Goal: Transaction & Acquisition: Purchase product/service

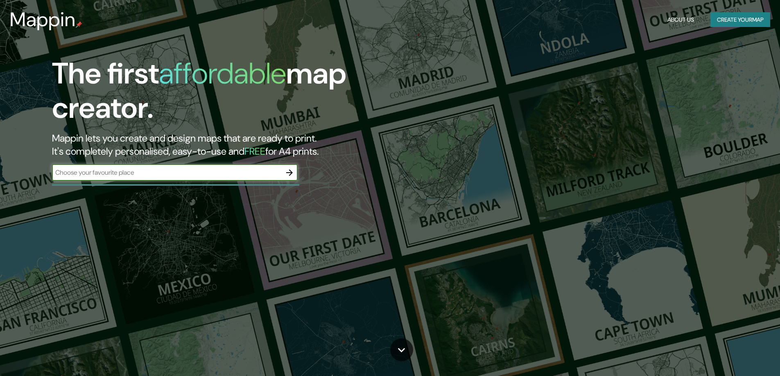
click at [178, 173] on input "text" at bounding box center [166, 172] width 229 height 9
type input "chiclayo"
click at [289, 173] on icon "button" at bounding box center [289, 173] width 10 height 10
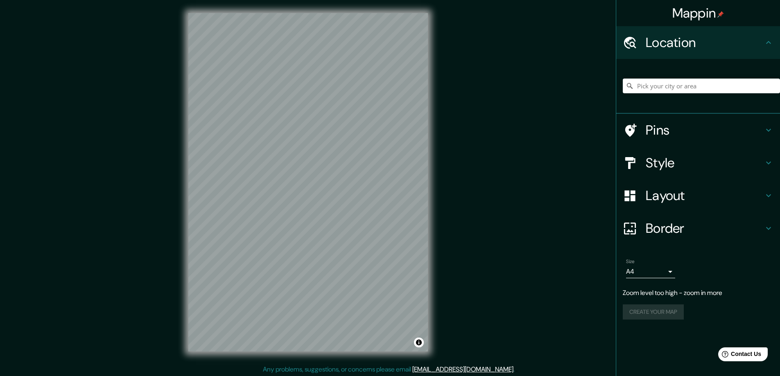
click at [688, 161] on h4 "Style" at bounding box center [704, 163] width 118 height 16
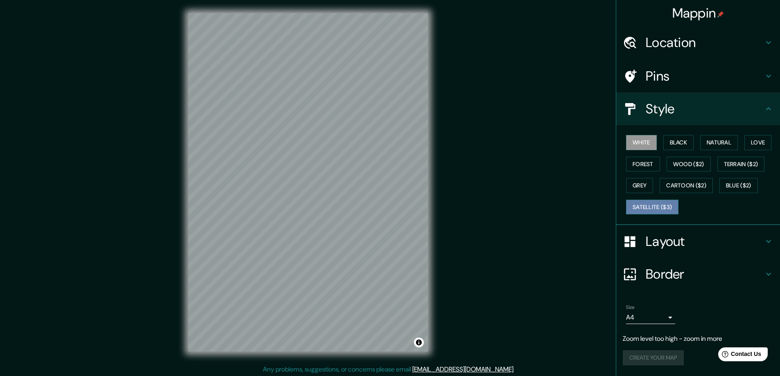
drag, startPoint x: 638, startPoint y: 213, endPoint x: 641, endPoint y: 210, distance: 4.4
click at [638, 213] on button "Satellite ($3)" at bounding box center [652, 207] width 52 height 15
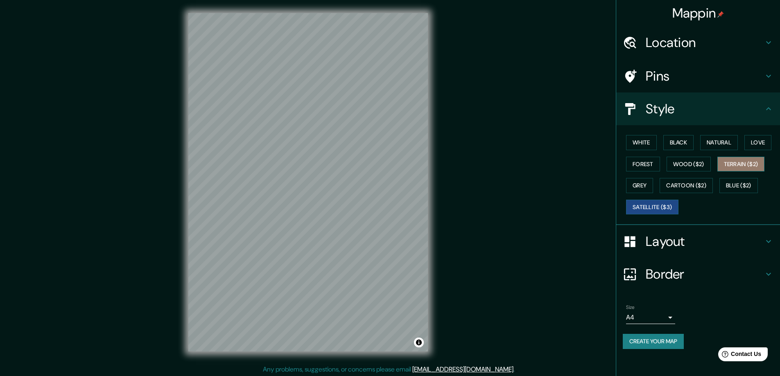
click at [732, 170] on button "Terrain ($2)" at bounding box center [740, 164] width 47 height 15
click at [727, 144] on button "Natural" at bounding box center [719, 142] width 38 height 15
click at [155, 190] on div "Mappin Location Pins Style White Black Natural Love Forest Wood ($2) Terrain ($…" at bounding box center [390, 189] width 780 height 378
click at [487, 201] on div "Mappin Location Pins Style White Black Natural Love Forest Wood ($2) Terrain ($…" at bounding box center [390, 189] width 780 height 378
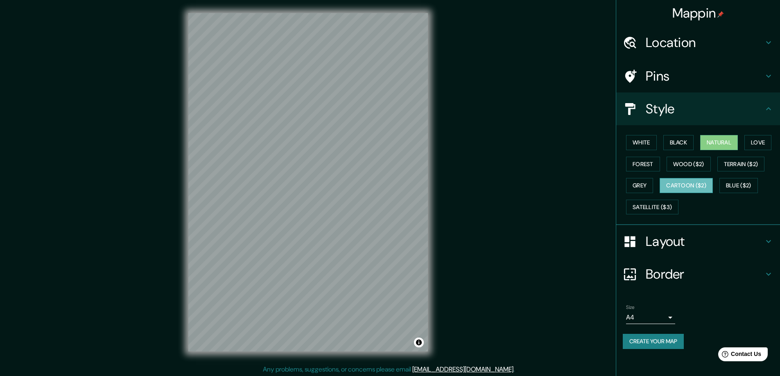
click at [689, 178] on button "Cartoon ($2)" at bounding box center [685, 185] width 53 height 15
click at [442, 221] on div "Mappin Location Pins Style White Black Natural Love Forest Wood ($2) Terrain ($…" at bounding box center [390, 189] width 780 height 378
click at [747, 157] on button "Terrain ($2)" at bounding box center [740, 164] width 47 height 15
click at [757, 134] on div "White Black Natural Love Forest Wood ($2) Terrain ($2) Grey Cartoon ($2) Blue (…" at bounding box center [700, 175] width 157 height 86
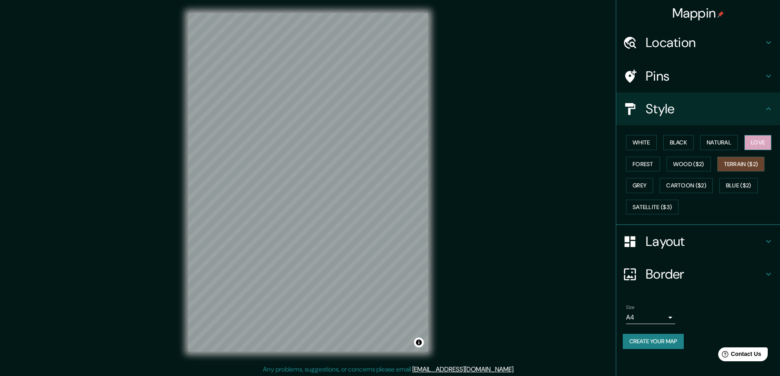
click at [755, 147] on button "Love" at bounding box center [757, 142] width 27 height 15
click at [722, 137] on button "Natural" at bounding box center [719, 142] width 38 height 15
click at [667, 140] on button "Black" at bounding box center [678, 142] width 31 height 15
click at [647, 141] on button "White" at bounding box center [641, 142] width 31 height 15
click at [693, 141] on button "Black" at bounding box center [678, 142] width 31 height 15
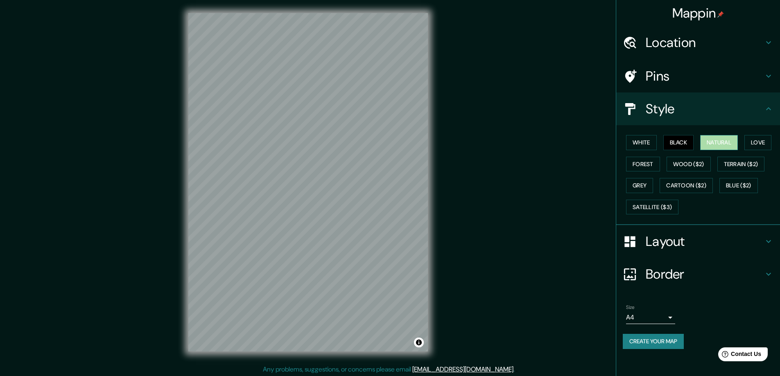
click at [738, 140] on button "Natural" at bounding box center [719, 142] width 38 height 15
click at [757, 144] on button "Love" at bounding box center [757, 142] width 27 height 15
click at [634, 162] on button "Forest" at bounding box center [643, 164] width 34 height 15
click at [760, 142] on button "Love" at bounding box center [757, 142] width 27 height 15
click at [676, 166] on button "Wood ($2)" at bounding box center [688, 164] width 44 height 15
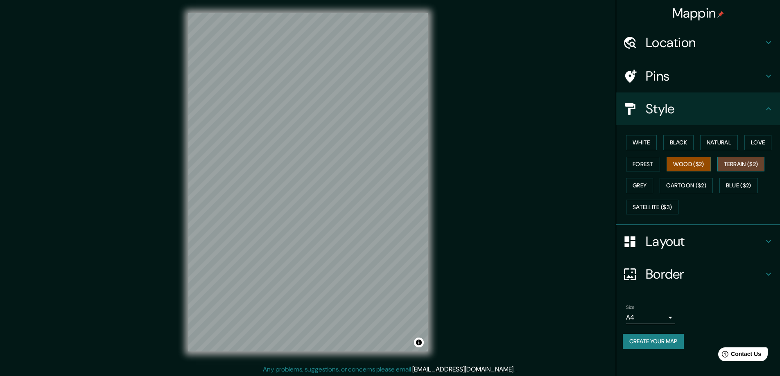
click at [749, 159] on button "Terrain ($2)" at bounding box center [740, 164] width 47 height 15
click at [737, 190] on button "Blue ($2)" at bounding box center [738, 185] width 38 height 15
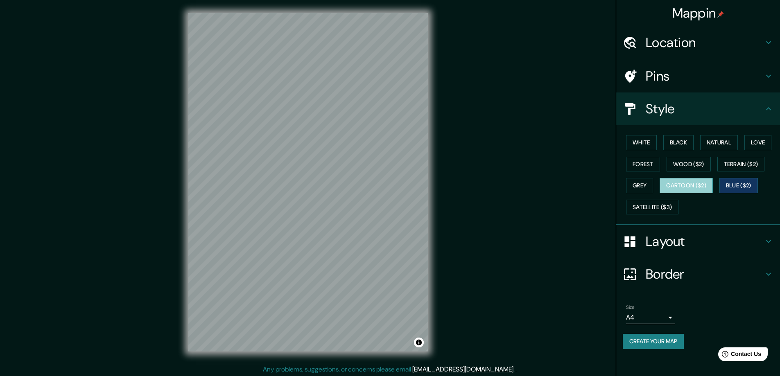
click at [694, 192] on button "Cartoon ($2)" at bounding box center [685, 185] width 53 height 15
click at [621, 192] on div "White Black Natural Love Forest Wood ($2) Terrain ($2) Grey Cartoon ($2) Blue (…" at bounding box center [698, 175] width 164 height 100
click at [638, 192] on button "Grey" at bounding box center [639, 185] width 27 height 15
click at [656, 193] on div "White Black Natural Love Forest Wood ($2) Terrain ($2) Grey Cartoon ($2) Blue (…" at bounding box center [700, 175] width 157 height 86
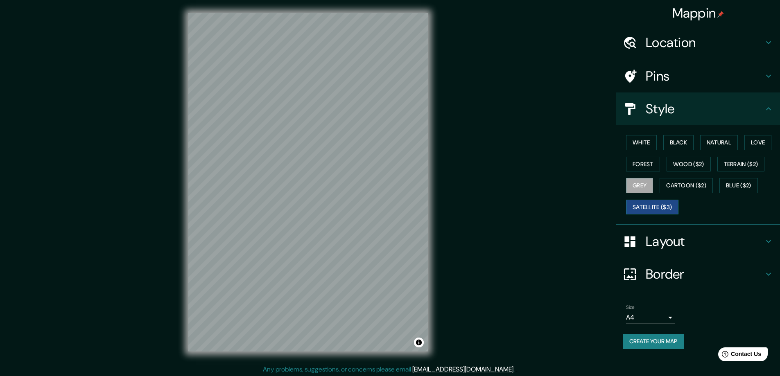
click at [669, 204] on button "Satellite ($3)" at bounding box center [652, 207] width 52 height 15
click at [751, 187] on button "Blue ($2)" at bounding box center [738, 185] width 38 height 15
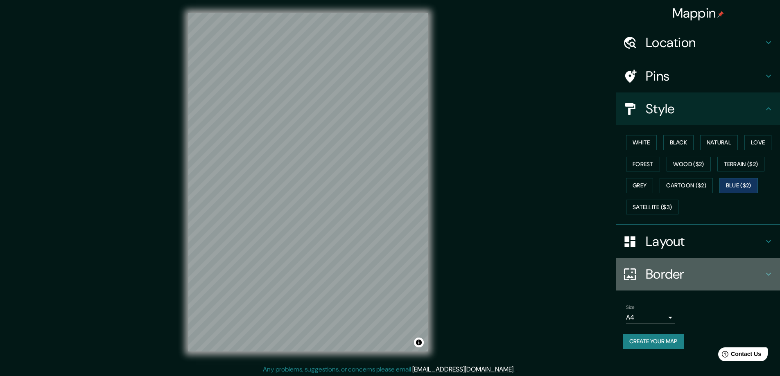
click at [742, 271] on h4 "Border" at bounding box center [704, 274] width 118 height 16
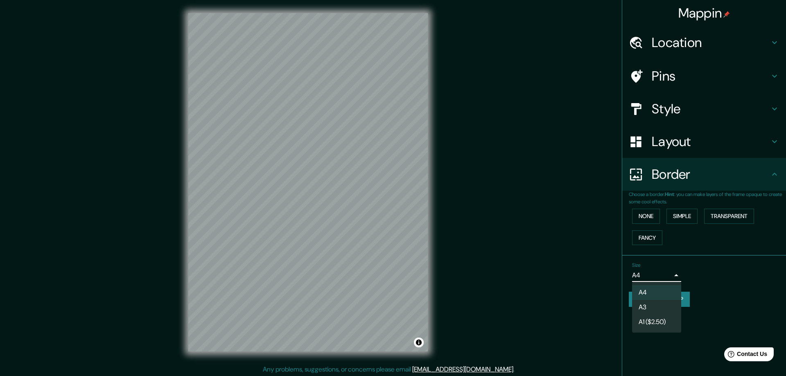
click at [660, 269] on body "Mappin Location Pins Style Layout Border Choose a border. Hint : you can make l…" at bounding box center [393, 188] width 786 height 376
click at [661, 306] on li "A3" at bounding box center [656, 307] width 49 height 15
type input "a4"
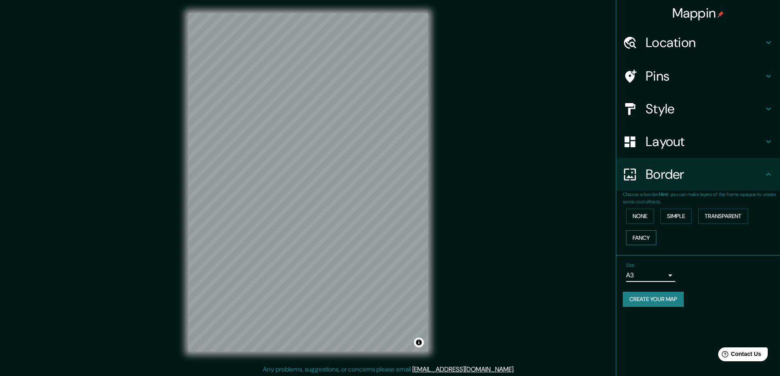
click at [649, 239] on button "Fancy" at bounding box center [641, 237] width 30 height 15
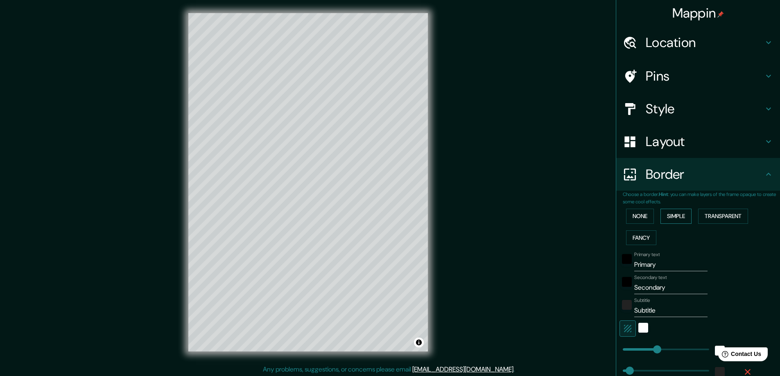
click at [668, 218] on button "Simple" at bounding box center [675, 216] width 31 height 15
click at [724, 213] on button "Transparent" at bounding box center [723, 216] width 50 height 15
click at [661, 212] on button "Simple" at bounding box center [675, 216] width 31 height 15
click at [638, 215] on button "None" at bounding box center [640, 216] width 28 height 15
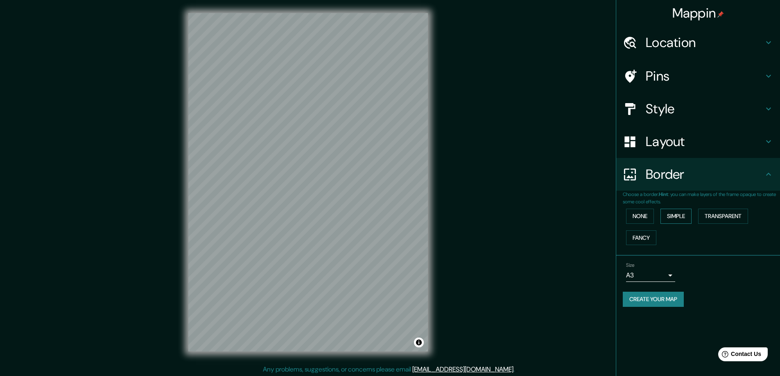
click at [690, 215] on button "Simple" at bounding box center [675, 216] width 31 height 15
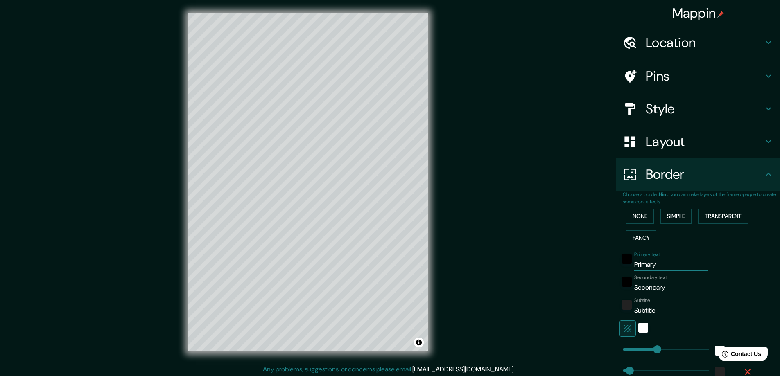
drag, startPoint x: 679, startPoint y: 268, endPoint x: 488, endPoint y: 271, distance: 190.7
click at [494, 271] on div "Mappin Location Pins Style Layout Border Choose a border. Hint : you can make l…" at bounding box center [390, 189] width 780 height 378
type input "p"
type input "47"
type input "pa"
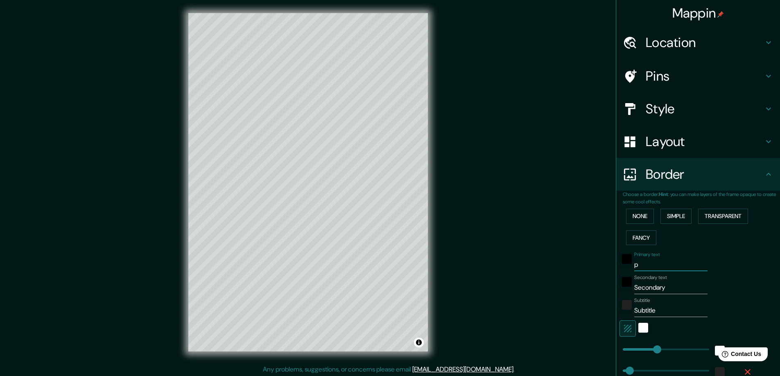
type input "47"
type input "par"
type input "47"
type input "parq"
type input "47"
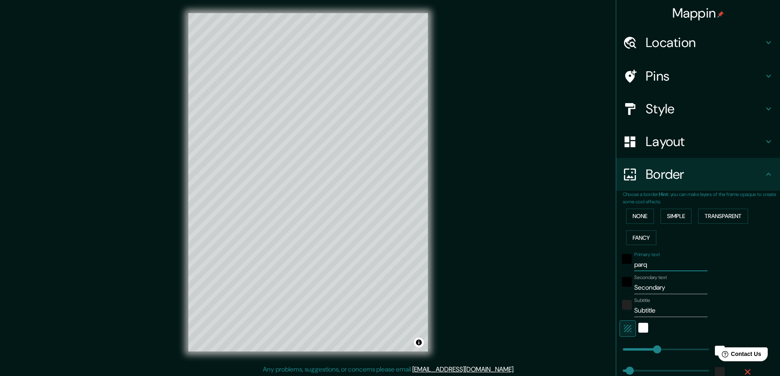
type input "parqu"
type input "47"
type input "parque"
type input "47"
type input "parque"
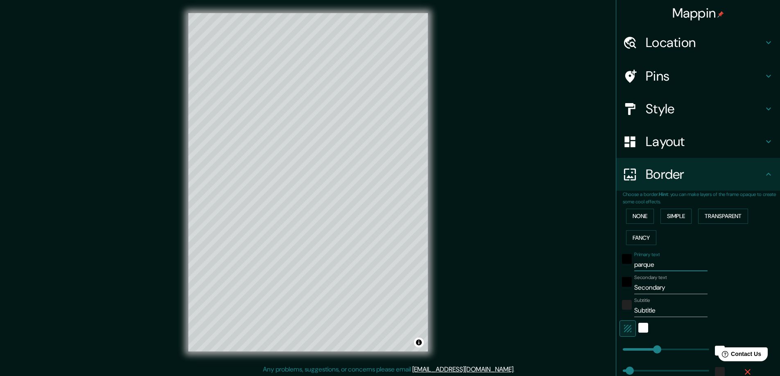
type input "47"
type input "parque p"
type input "47"
type input "parque pr"
type input "47"
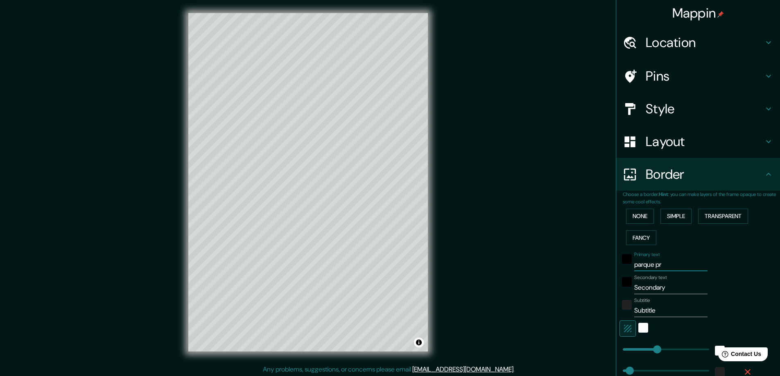
type input "parque pri"
type input "47"
type input "parque prin"
type input "47"
type input "parque princ"
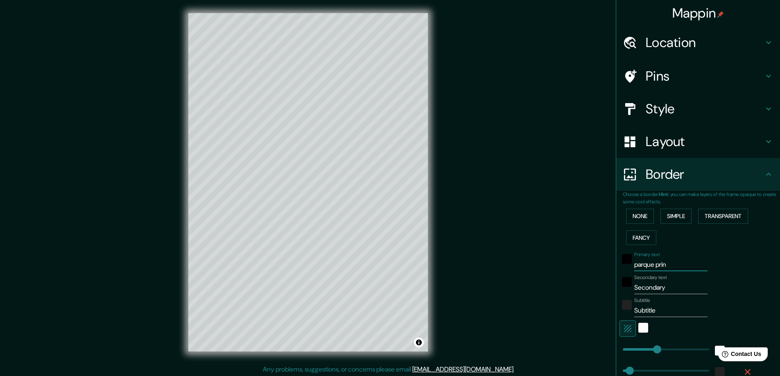
type input "47"
type input "parque princi"
type input "47"
type input "parque princ"
type input "47"
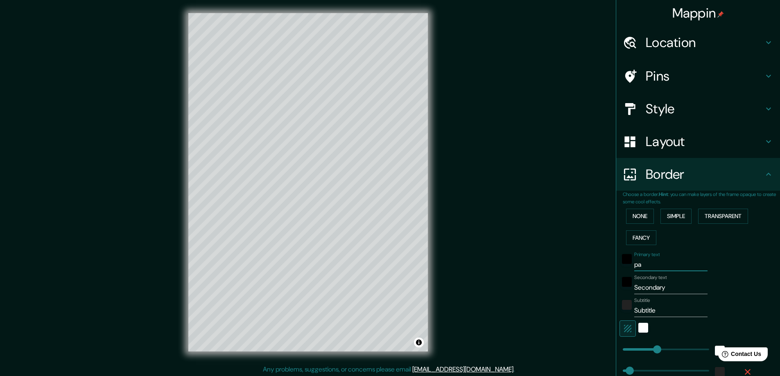
type input "p"
type input "47"
type input "P"
type input "47"
type input "PA"
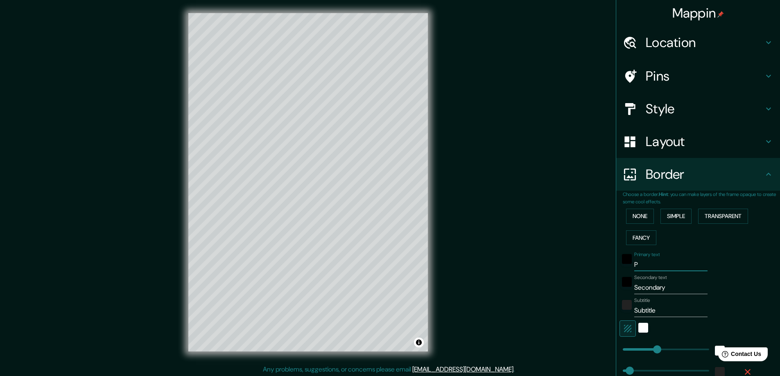
type input "47"
type input "P"
type input "47"
type input "P"
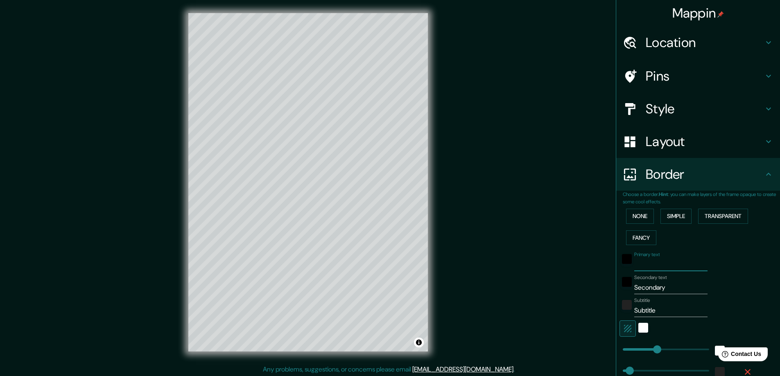
type input "47"
type input "PA"
type input "47"
type input "PAR"
type input "47"
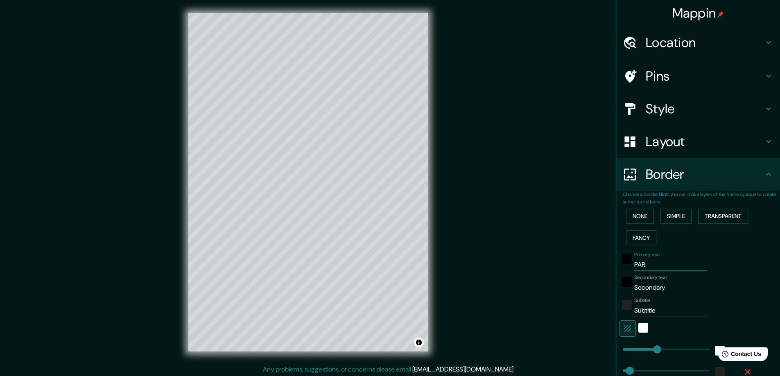
type input "PARQ"
type input "47"
type input "PARQU"
type input "47"
type input "PARQUE"
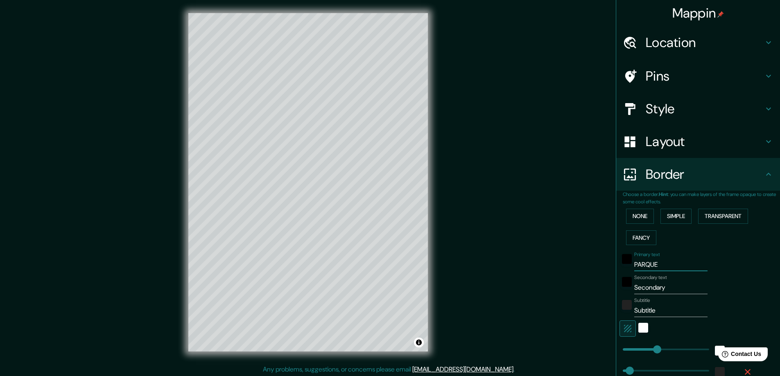
type input "47"
type input "PARQUE"
drag, startPoint x: 679, startPoint y: 286, endPoint x: 569, endPoint y: 288, distance: 110.5
click at [569, 288] on div "Mappin Location Pins Style Layout Border Choose a border. Hint : you can make l…" at bounding box center [390, 189] width 780 height 378
type input "P"
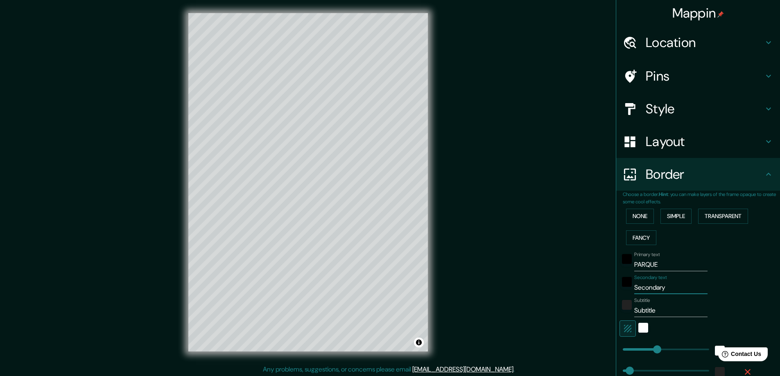
type input "47"
type input "PR"
type input "47"
type input "PRI"
type input "47"
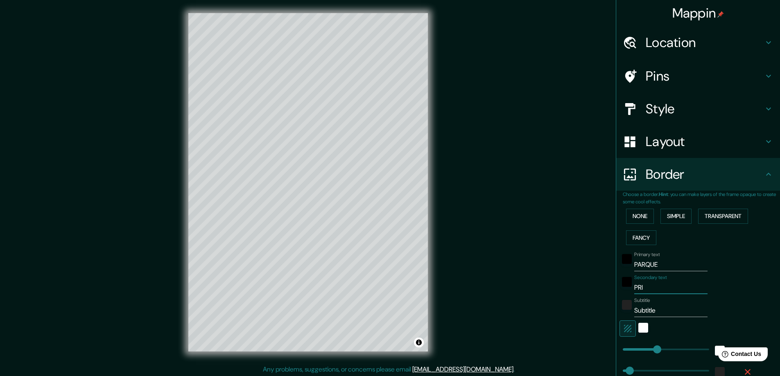
type input "PRIN"
type input "47"
type input "PRINC"
type input "47"
type input "PRINCI"
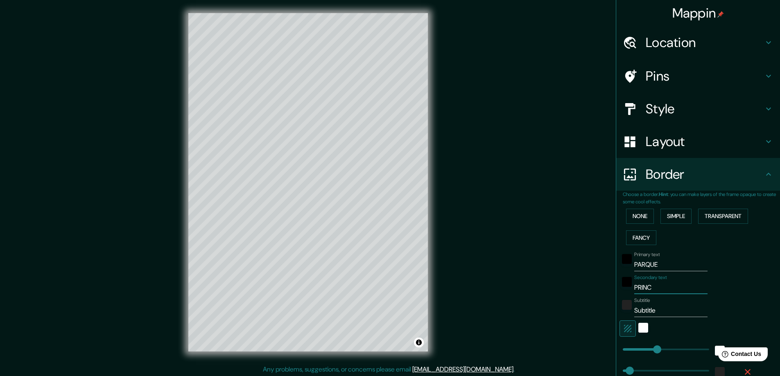
type input "47"
type input "PRINCIP"
type input "47"
type input "PRINCIPA"
type input "47"
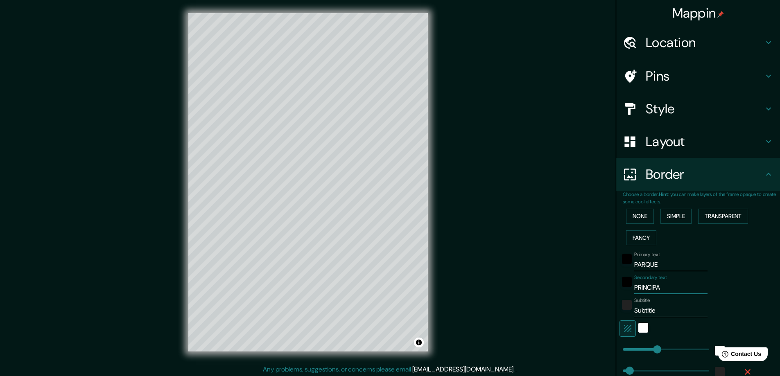
type input "PRINCIPAL"
type input "47"
type input "PRINCIPAL"
click at [665, 314] on input "Subtitle" at bounding box center [670, 310] width 73 height 13
type input "Subtitl"
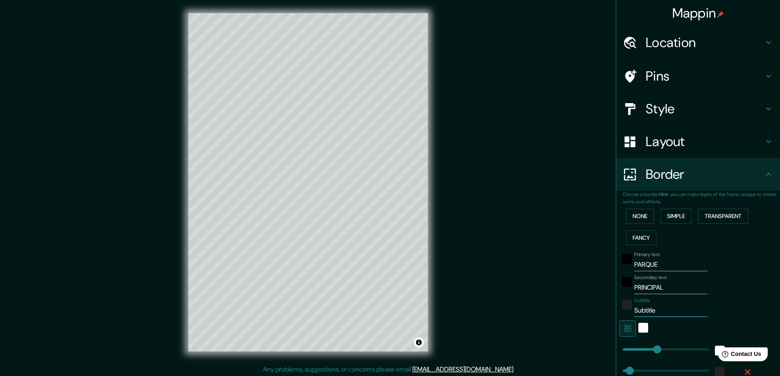
type input "47"
type input "S"
type input "47"
type input "C"
type input "47"
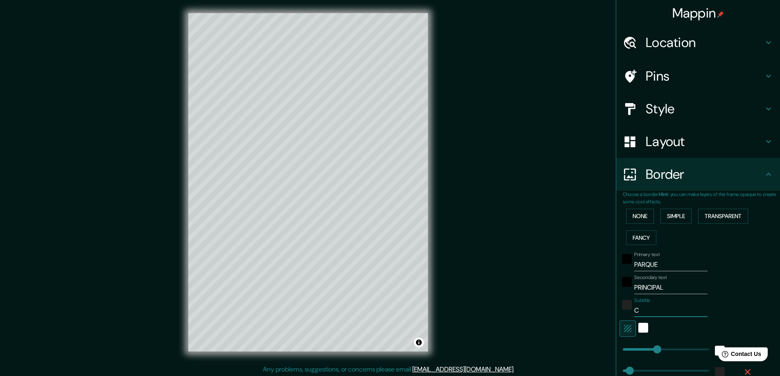
type input "CH"
type input "47"
type input "CHI"
type input "47"
type input "CHIC"
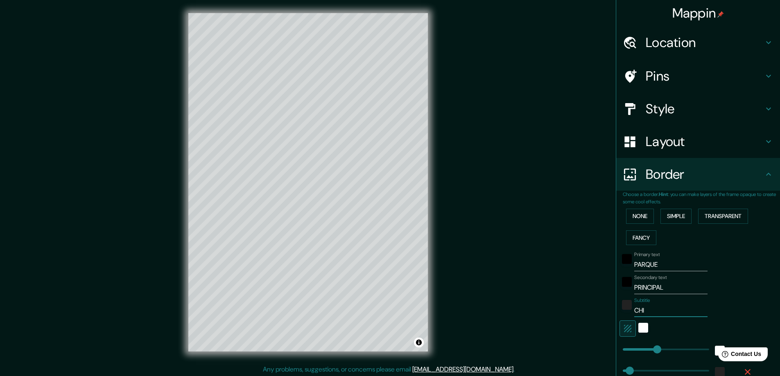
type input "47"
type input "CHICL"
type input "47"
type input "CHICLA"
type input "47"
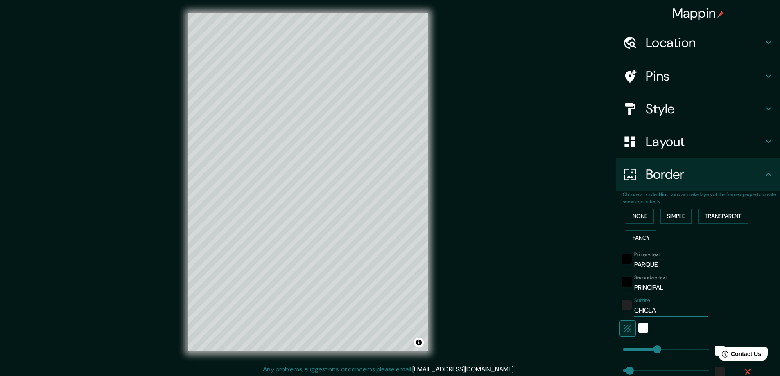
type input "CHICLAY"
type input "47"
type input "CHICLAYO"
type input "47"
type input "CHICLAYO"
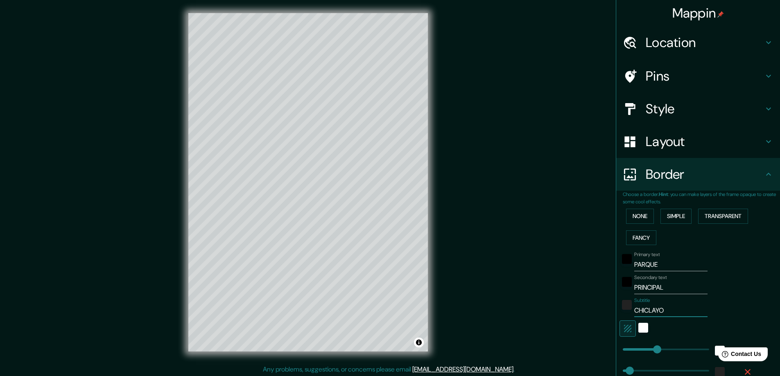
click at [634, 293] on input "PRINCIPAL" at bounding box center [670, 287] width 73 height 13
click at [641, 331] on div "white" at bounding box center [643, 328] width 10 height 10
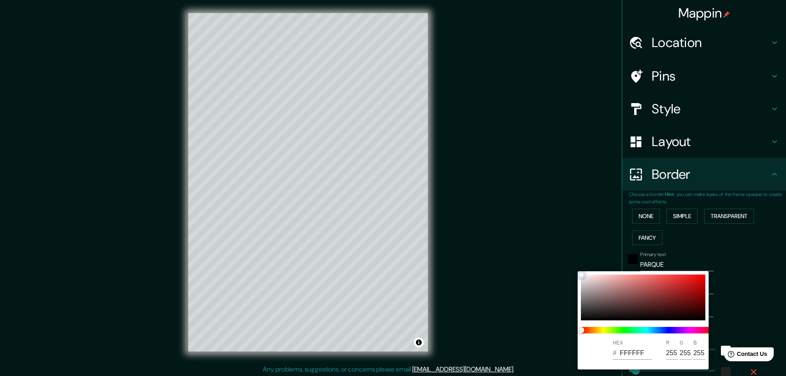
type input "47"
type input "6C5858"
type input "108"
type input "88"
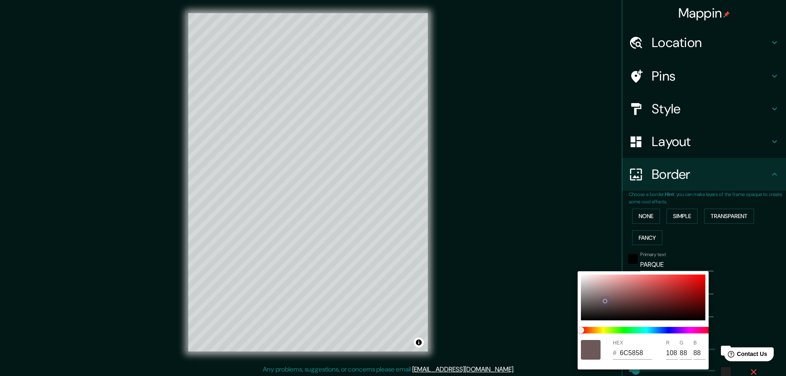
type input "47"
type input "836666"
type input "131"
type input "102"
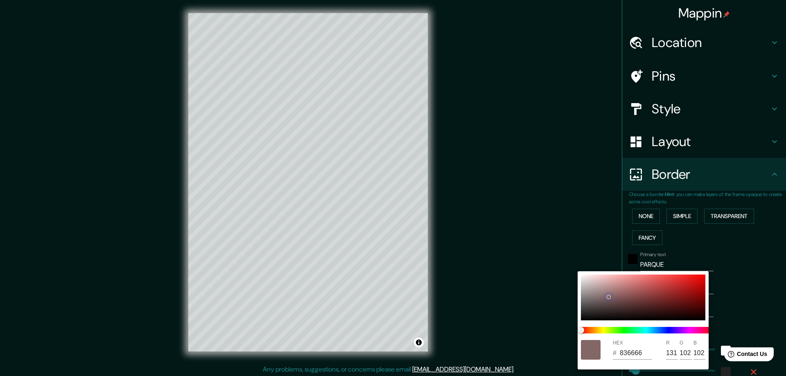
type input "47"
type input "8C7F7F"
type input "140"
type input "127"
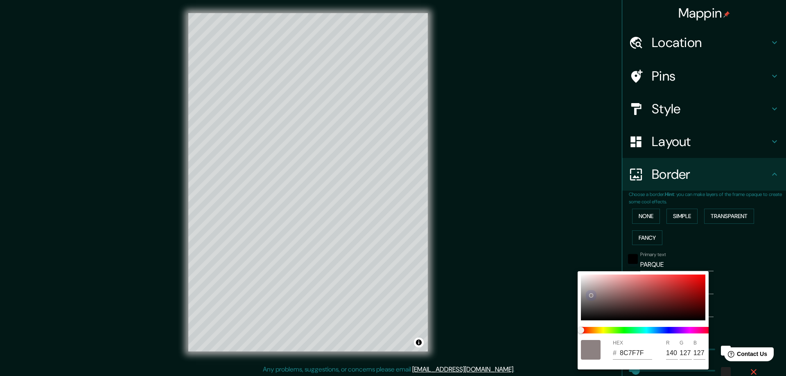
type input "47"
type input "8C8181"
type input "129"
drag, startPoint x: 625, startPoint y: 301, endPoint x: 590, endPoint y: 295, distance: 35.7
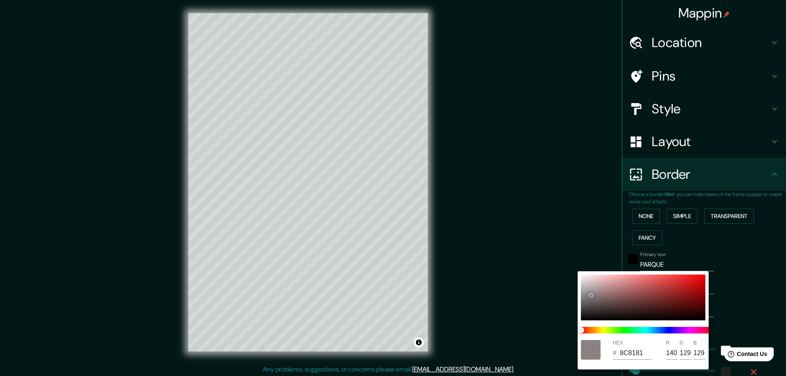
click at [590, 295] on div at bounding box center [643, 298] width 124 height 46
type input "47"
type input "8C8282"
type input "130"
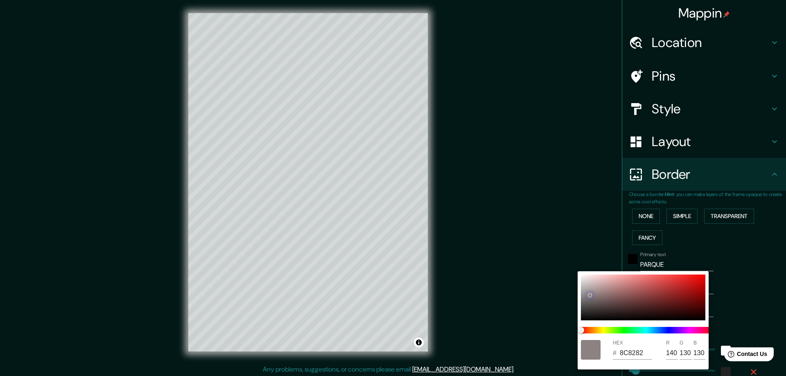
type input "47"
type input "D1D0D0"
type input "209"
type input "208"
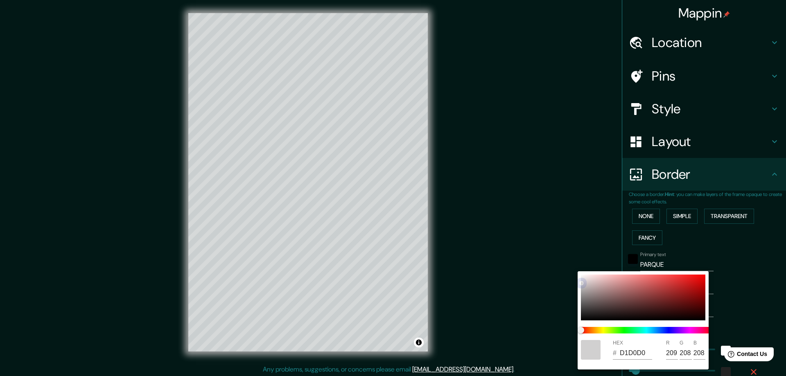
drag, startPoint x: 590, startPoint y: 295, endPoint x: 579, endPoint y: 284, distance: 15.6
click at [579, 284] on div "HEX # D1D0D0 R 209 G 208 B 208" at bounding box center [642, 320] width 131 height 98
click at [579, 275] on div "HEX # D1D0D0 R 209 G 208 B 208" at bounding box center [642, 320] width 131 height 98
click at [583, 277] on div at bounding box center [643, 298] width 124 height 46
type input "47"
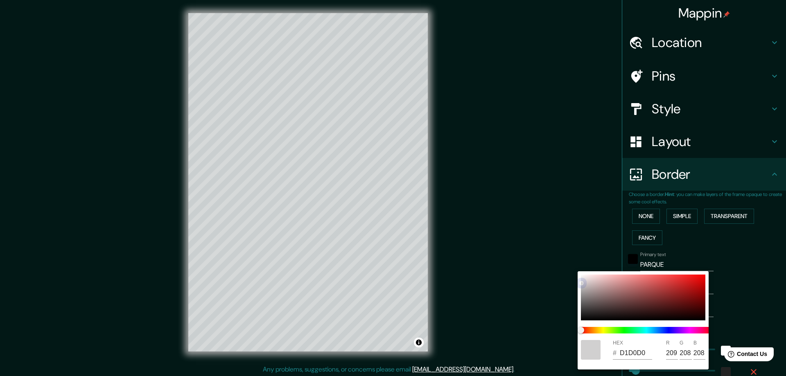
type input "F1EDED"
type input "241"
type input "237"
click at [539, 247] on div at bounding box center [393, 188] width 786 height 376
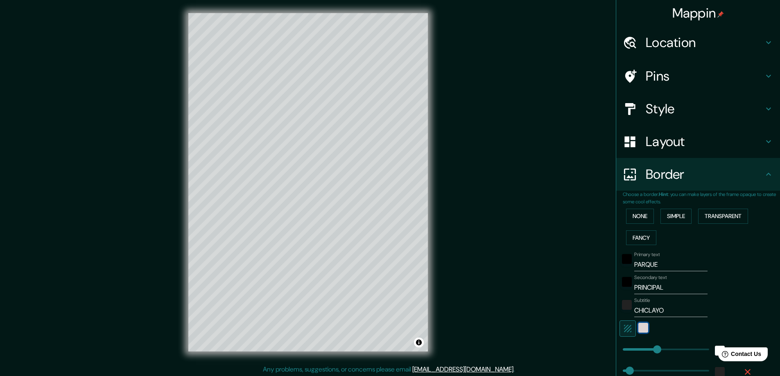
click at [638, 330] on div "color-F1EDED" at bounding box center [643, 328] width 10 height 10
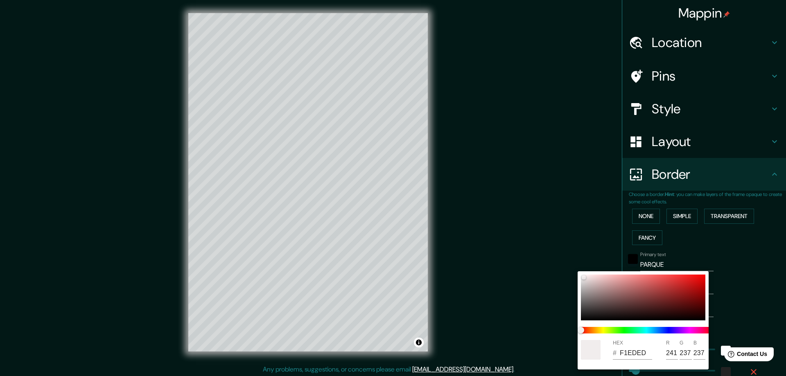
click at [558, 244] on div at bounding box center [393, 188] width 786 height 376
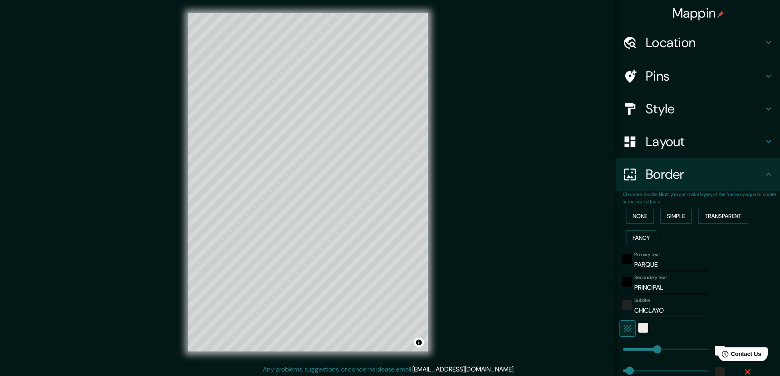
click at [621, 323] on button "button" at bounding box center [627, 328] width 16 height 16
type input "47"
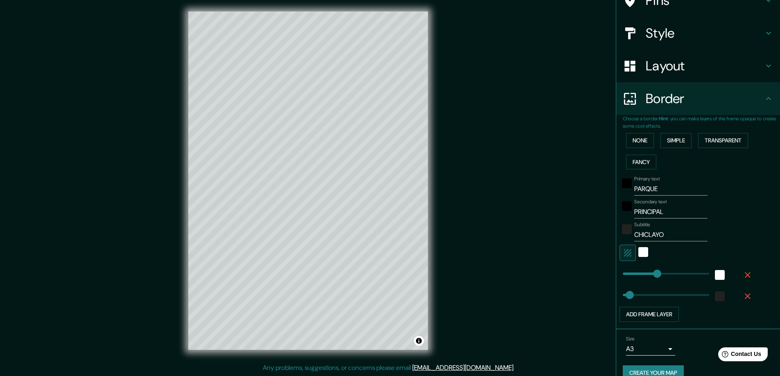
scroll to position [90, 0]
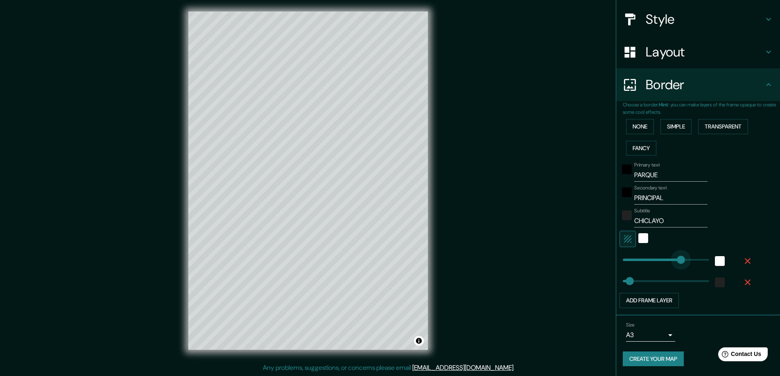
type input "0"
drag, startPoint x: 652, startPoint y: 262, endPoint x: 610, endPoint y: 263, distance: 41.8
type input "294"
drag, startPoint x: 622, startPoint y: 282, endPoint x: 660, endPoint y: 279, distance: 37.8
type input "117"
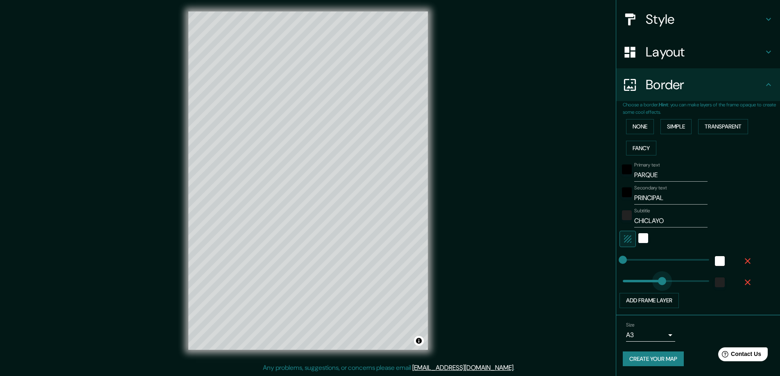
drag, startPoint x: 660, startPoint y: 279, endPoint x: 634, endPoint y: 279, distance: 26.2
click at [673, 128] on button "Simple" at bounding box center [675, 126] width 31 height 15
click at [731, 142] on div "None Simple Transparent Fancy" at bounding box center [700, 137] width 157 height 43
click at [728, 140] on div "None Simple Transparent Fancy" at bounding box center [700, 137] width 157 height 43
drag, startPoint x: 720, startPoint y: 125, endPoint x: 663, endPoint y: 124, distance: 57.3
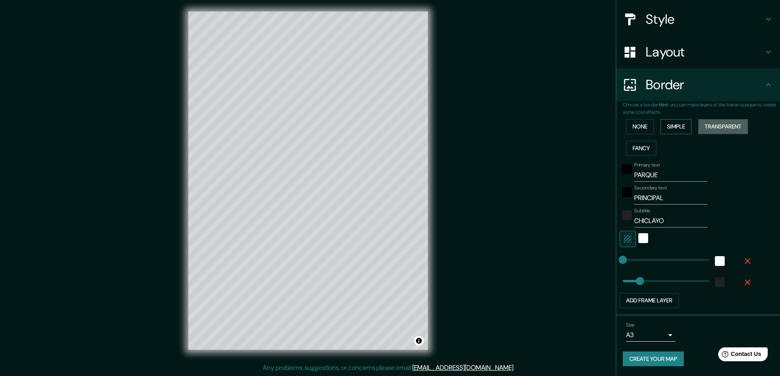
click at [715, 125] on button "Transparent" at bounding box center [723, 126] width 50 height 15
click at [644, 128] on button "None" at bounding box center [640, 126] width 28 height 15
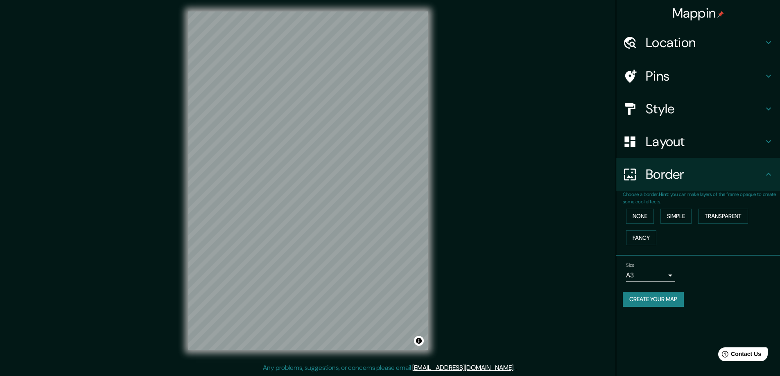
click at [662, 104] on h4 "Style" at bounding box center [704, 109] width 118 height 16
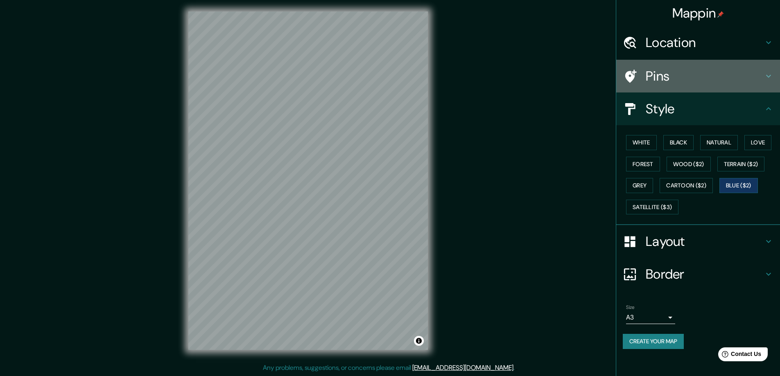
click at [676, 86] on div "Pins" at bounding box center [698, 76] width 164 height 33
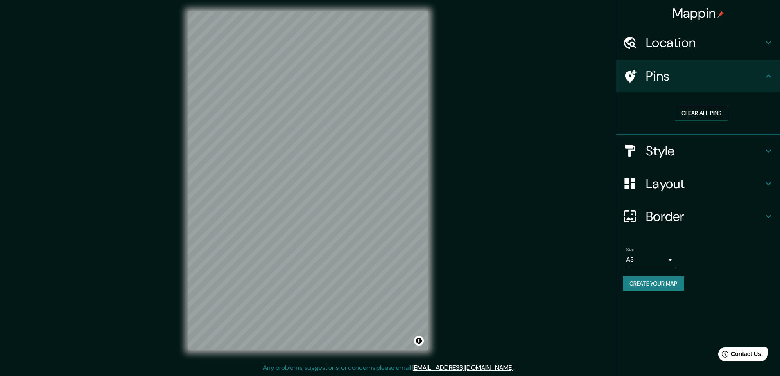
click at [680, 39] on h4 "Location" at bounding box center [704, 42] width 118 height 16
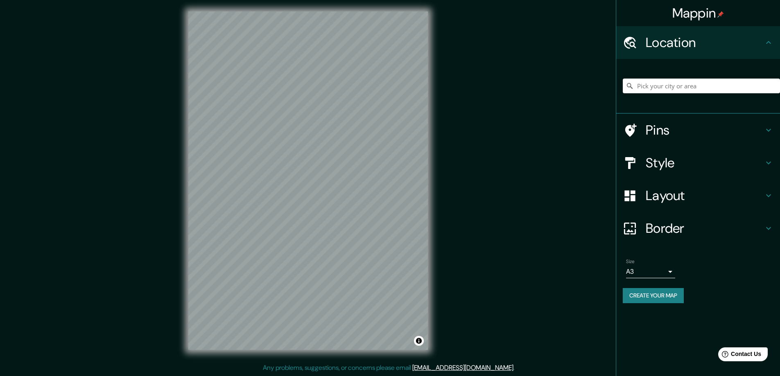
click at [688, 207] on div "Layout" at bounding box center [698, 195] width 164 height 33
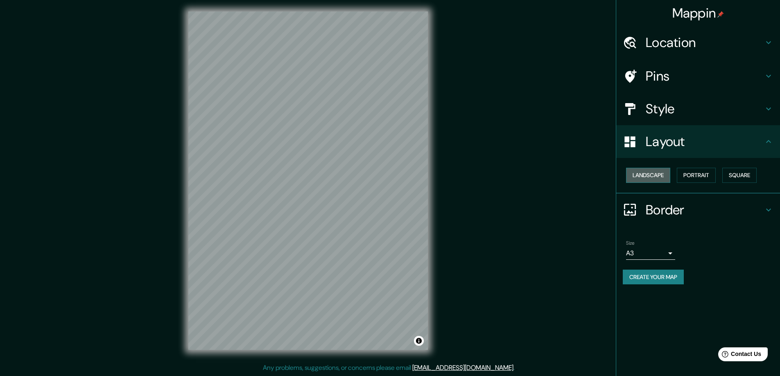
click at [654, 181] on button "Landscape" at bounding box center [648, 175] width 44 height 15
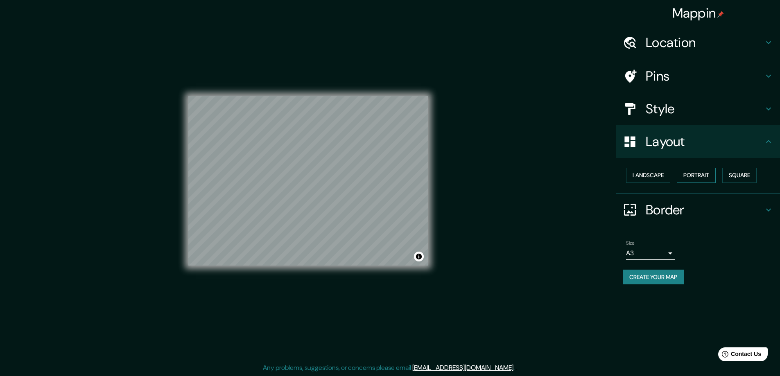
click at [706, 178] on button "Portrait" at bounding box center [696, 175] width 39 height 15
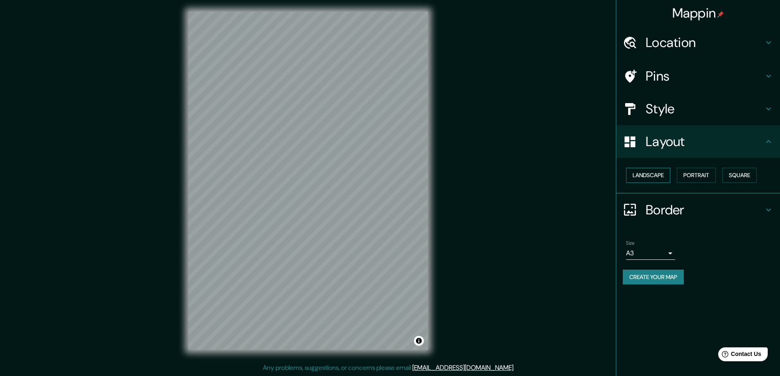
click at [665, 178] on button "Landscape" at bounding box center [648, 175] width 44 height 15
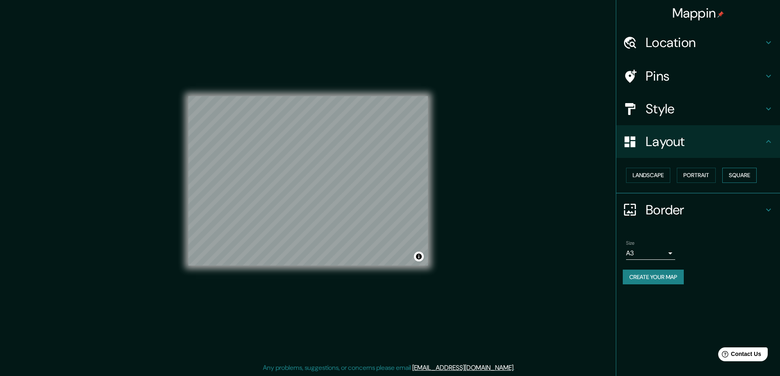
click at [739, 178] on button "Square" at bounding box center [739, 175] width 34 height 15
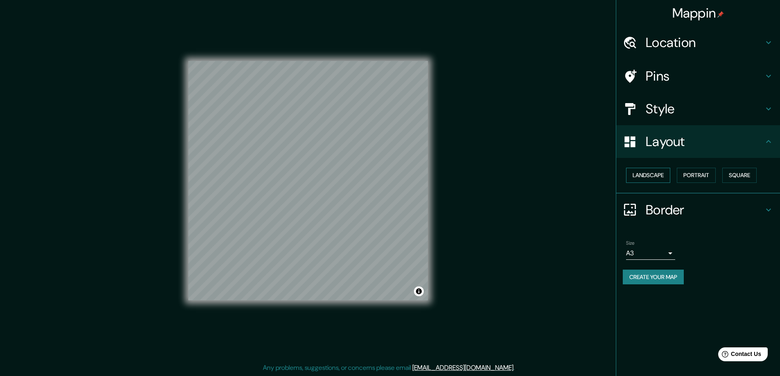
click at [665, 178] on button "Landscape" at bounding box center [648, 175] width 44 height 15
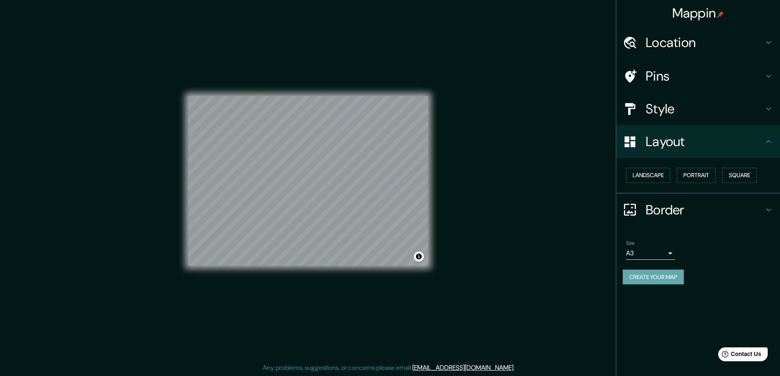
click at [649, 275] on button "Create your map" at bounding box center [652, 277] width 61 height 15
click at [519, 250] on div "Mappin Location Pins Style Layout Landscape Portrait Square Border Choose a bor…" at bounding box center [390, 187] width 780 height 378
click at [659, 272] on button "Create your map" at bounding box center [652, 277] width 61 height 15
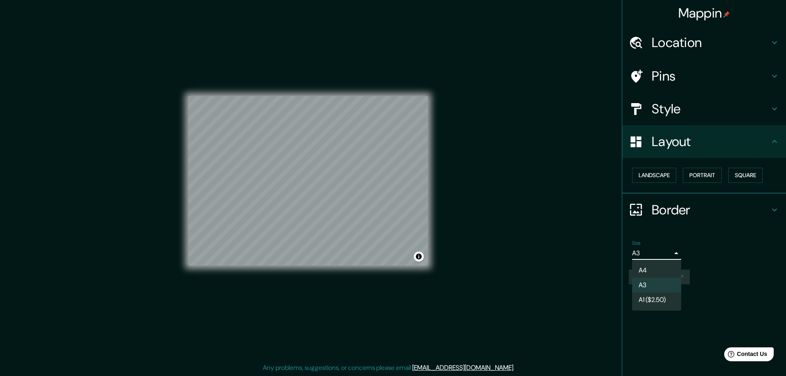
click at [673, 253] on body "Mappin Location Pins Style Layout Landscape Portrait Square Border Choose a bor…" at bounding box center [393, 186] width 786 height 376
click at [650, 271] on li "A4" at bounding box center [656, 270] width 49 height 15
type input "single"
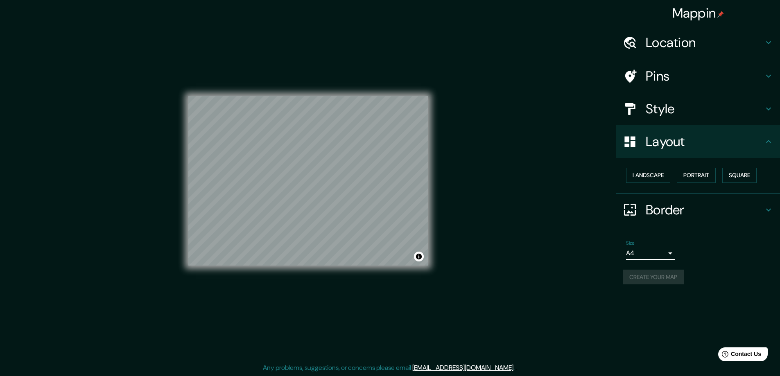
drag, startPoint x: 747, startPoint y: 273, endPoint x: 727, endPoint y: 274, distance: 20.5
click at [747, 272] on div "Create your map" at bounding box center [697, 277] width 151 height 15
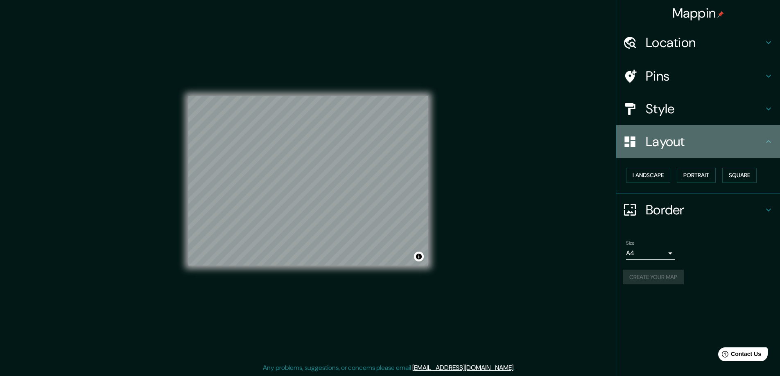
click at [742, 144] on h4 "Layout" at bounding box center [704, 141] width 118 height 16
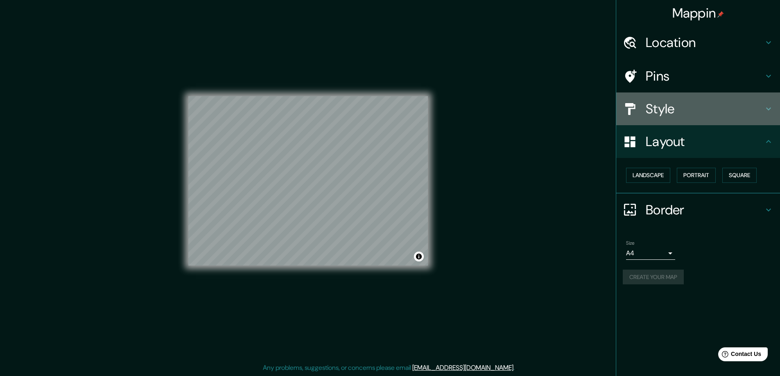
click at [733, 108] on h4 "Style" at bounding box center [704, 109] width 118 height 16
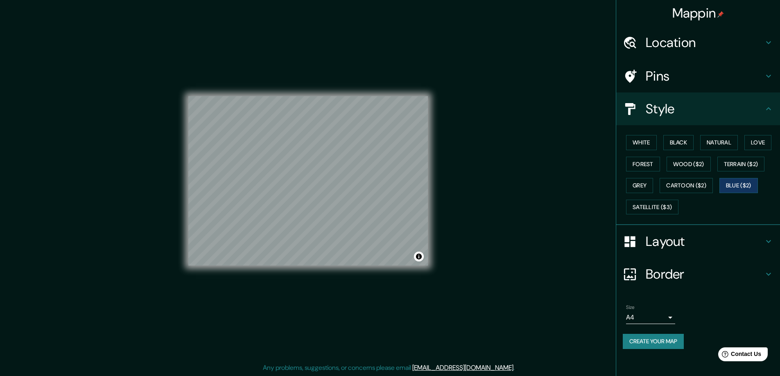
click at [760, 113] on h4 "Style" at bounding box center [704, 109] width 118 height 16
click at [471, 262] on div "Mappin Location Pins Style White Black Natural Love Forest Wood ($2) Terrain ($…" at bounding box center [390, 187] width 780 height 378
